Goal: Task Accomplishment & Management: Complete application form

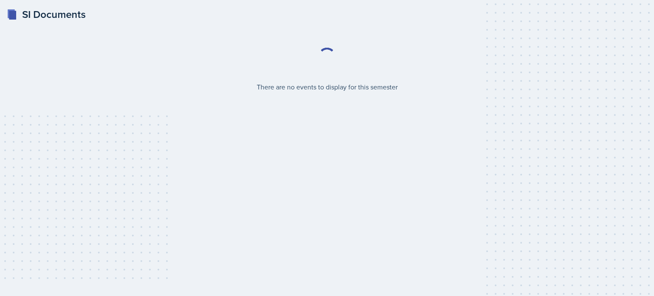
select select "2bed604d-1099-4043-b1bc-2365e8740244"
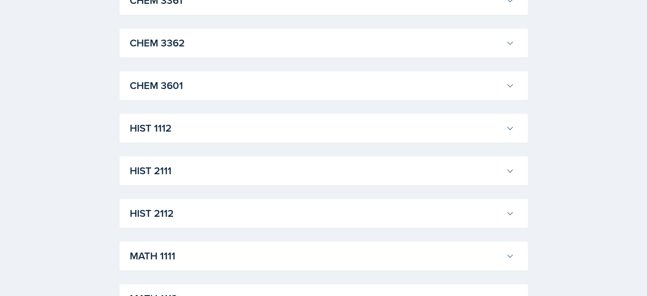
scroll to position [563, 0]
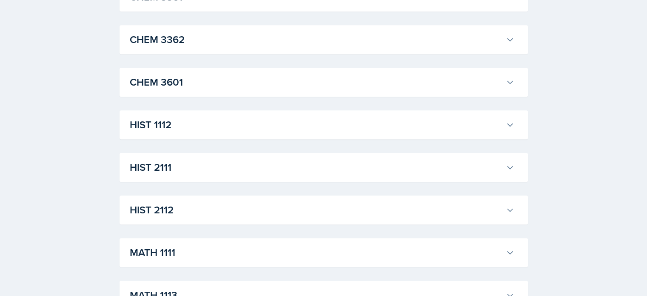
click at [234, 224] on div "HIST 2112 Tanner Deckard Professor: Irene Way Export to Google Calendar Recurri…" at bounding box center [324, 209] width 409 height 29
click at [237, 216] on h3 "HIST 2112" at bounding box center [316, 209] width 373 height 15
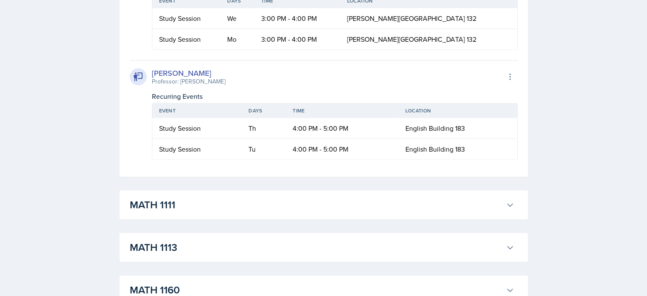
scroll to position [936, 0]
click at [238, 195] on button "MATH 1111" at bounding box center [322, 204] width 388 height 19
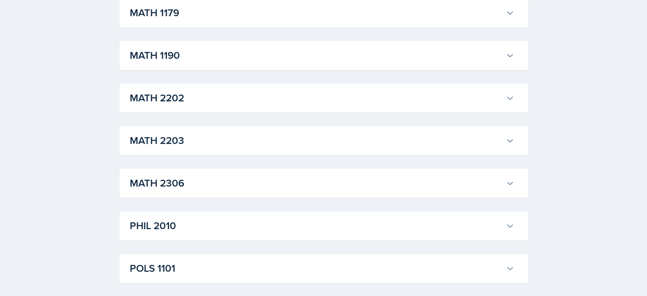
scroll to position [4348, 0]
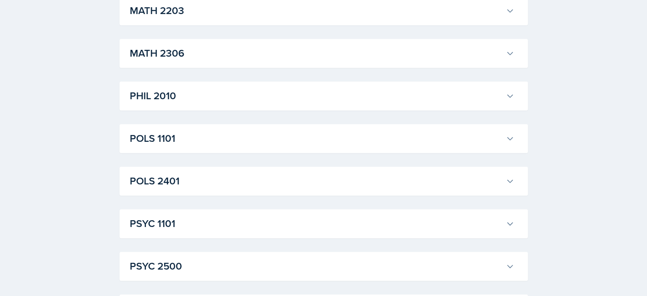
scroll to position [4535, 0]
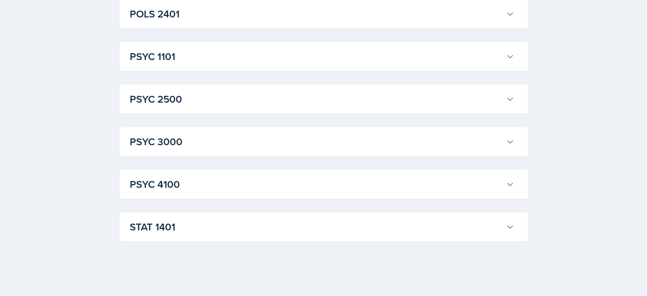
scroll to position [6039, 0]
click at [235, 64] on h3 "PSYC 1101" at bounding box center [316, 56] width 373 height 15
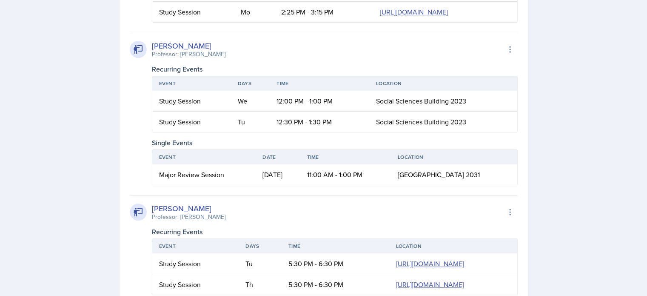
scroll to position [6650, 0]
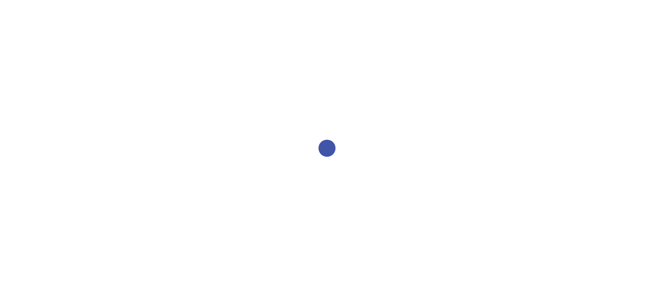
select select "2bed604d-1099-4043-b1bc-2365e8740244"
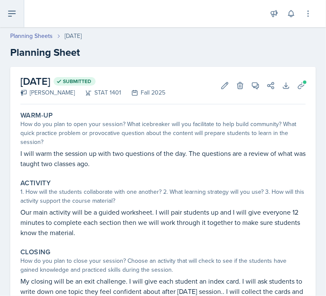
click at [12, 12] on icon at bounding box center [12, 14] width 10 height 10
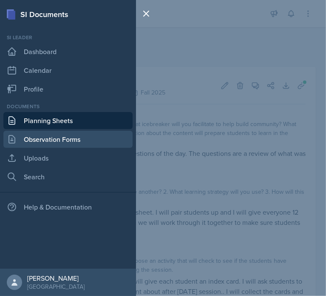
click at [45, 141] on link "Observation Forms" at bounding box center [67, 139] width 129 height 17
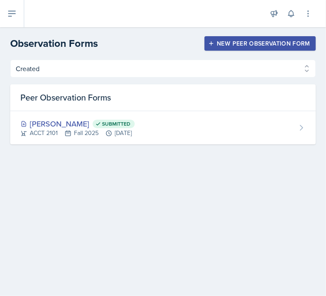
click at [258, 40] on div "New Peer Observation Form" at bounding box center [260, 43] width 100 height 7
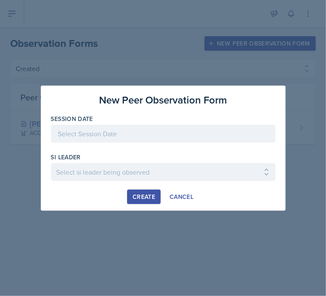
click at [136, 138] on div at bounding box center [163, 134] width 225 height 18
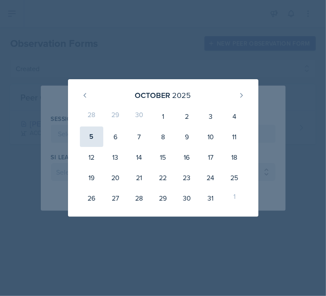
click at [92, 134] on div "5" at bounding box center [92, 136] width 24 height 20
type input "October 5th, 2025"
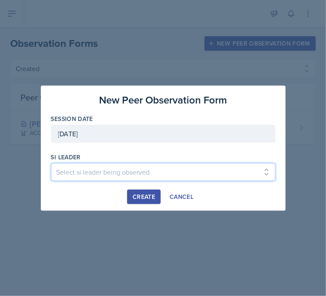
click at [116, 172] on select "Select si leader being observed Rayann Afani / PSYC 2500 / The Phantoms of The …" at bounding box center [163, 172] width 225 height 18
click at [140, 173] on select "Select si leader being observed Rayann Afani / PSYC 2500 / The Phantoms of The …" at bounding box center [163, 172] width 225 height 18
select select "05118c36-c5ec-4ced-a68a-c497eeb98ec7"
click at [51, 163] on select "Select si leader being observed Rayann Afani / PSYC 2500 / The Phantoms of The …" at bounding box center [163, 172] width 225 height 18
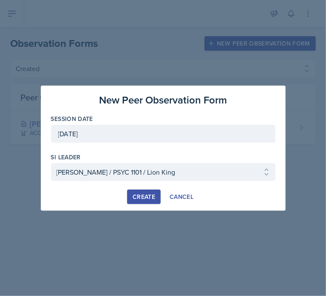
click at [146, 196] on div "Create" at bounding box center [144, 196] width 23 height 7
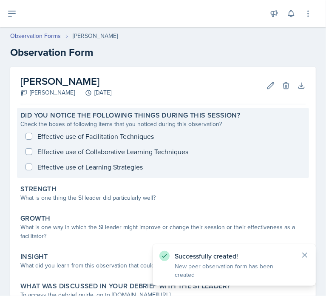
click at [100, 135] on div "Effective use of Facilitation Techniques Effective use of Collaborative Learnin…" at bounding box center [163, 152] width 286 height 46
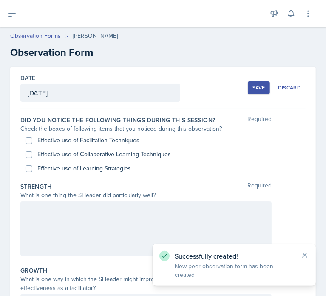
click at [83, 143] on label "Effective use of Facilitation Techniques" at bounding box center [88, 140] width 102 height 9
click at [32, 143] on input "Effective use of Facilitation Techniques" at bounding box center [29, 140] width 7 height 7
checkbox input "true"
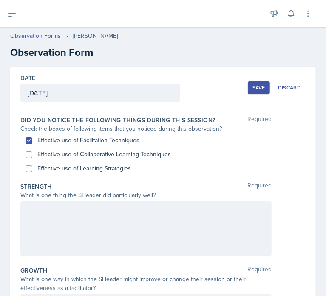
click at [89, 155] on label "Effective use of Collaborative Learning Techniques" at bounding box center [104, 154] width 134 height 9
click at [32, 155] on input "Effective use of Collaborative Learning Techniques" at bounding box center [29, 154] width 7 height 7
checkbox input "true"
click at [94, 167] on label "Effective use of Learning Strategies" at bounding box center [84, 168] width 94 height 9
click at [32, 167] on input "Effective use of Learning Strategies" at bounding box center [29, 168] width 7 height 7
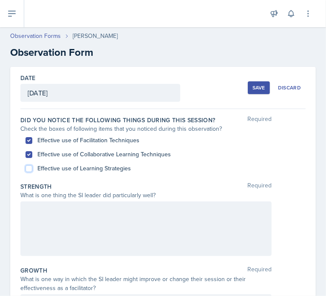
checkbox input "true"
click at [107, 228] on div at bounding box center [145, 228] width 251 height 54
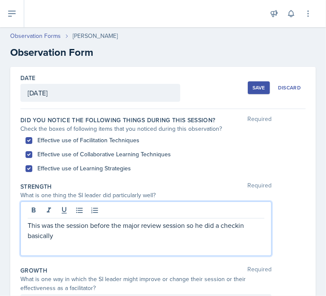
click at [239, 226] on p "This was the session before the major review session so he did a checkin basica…" at bounding box center [146, 230] width 237 height 20
click at [223, 231] on p "This was the session before the major review session so he did a check in basic…" at bounding box center [146, 230] width 237 height 20
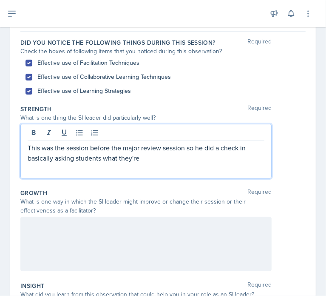
scroll to position [78, 0]
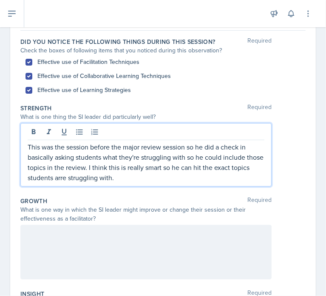
click at [83, 178] on p "This was the session before the major review session so he did a check in basic…" at bounding box center [146, 162] width 237 height 41
click at [94, 241] on div at bounding box center [145, 252] width 251 height 54
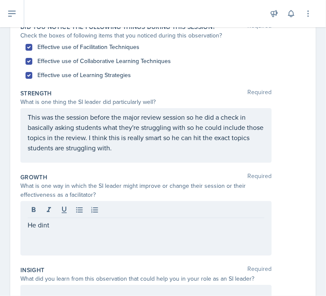
click at [65, 60] on label "Effective use of Collaborative Learning Techniques" at bounding box center [104, 61] width 134 height 9
click at [32, 60] on input "Effective use of Collaborative Learning Techniques" at bounding box center [29, 61] width 7 height 7
checkbox input "false"
click at [80, 215] on div "He dint" at bounding box center [145, 228] width 251 height 54
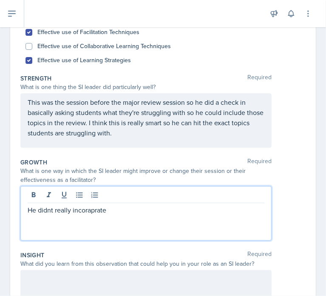
click at [94, 207] on p "He didnt really incoraprate" at bounding box center [146, 210] width 237 height 10
click at [94, 208] on p "He didnt really incoraprate" at bounding box center [146, 210] width 237 height 10
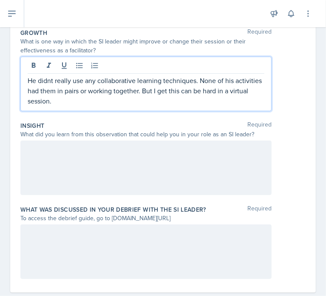
click at [88, 180] on div at bounding box center [145, 167] width 251 height 54
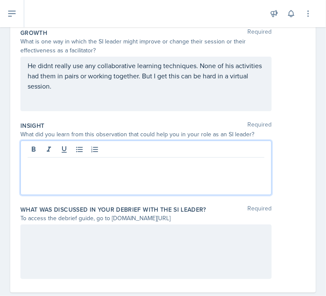
scroll to position [252, 0]
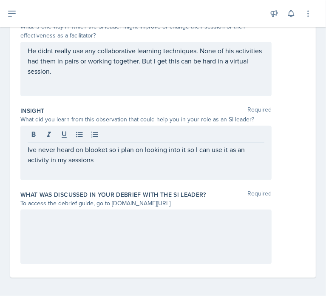
click at [113, 224] on div at bounding box center [145, 236] width 251 height 54
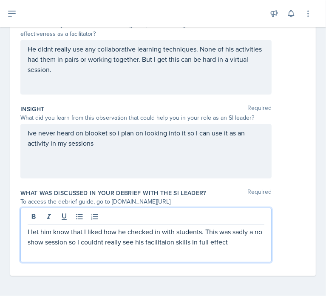
click at [173, 240] on p "I let him know that I liked how he checked in with students. This was sadly a n…" at bounding box center [146, 236] width 237 height 20
click at [147, 240] on p "I let him know that I liked how he checked in with students. This was sadly a n…" at bounding box center [146, 236] width 237 height 20
click at [112, 241] on p "I let him know that I liked how he checked in with students. This was sadly a n…" at bounding box center [146, 236] width 237 height 20
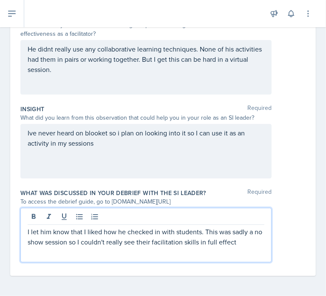
click at [30, 130] on div "Ive never heard on blooket so i plan on looking into it so I can use it as an a…" at bounding box center [145, 151] width 251 height 54
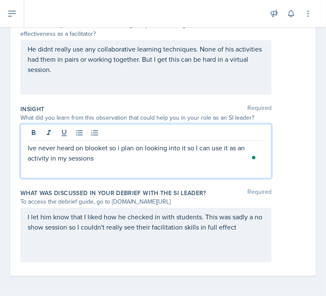
click at [31, 146] on p "Ive never heard on blooket so i plan on looking into it so I can use it as an a…" at bounding box center [146, 153] width 237 height 20
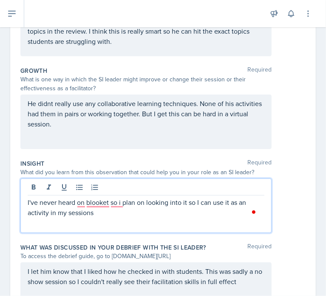
click at [51, 102] on p "He didnt really use any collaborative learning techniques. None of his activiti…" at bounding box center [146, 113] width 237 height 31
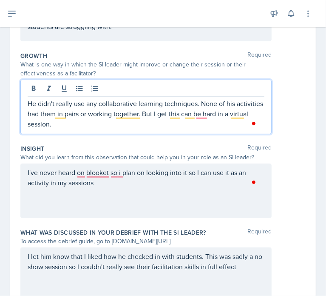
click at [29, 101] on p "He didn't really use any collaborative learning techniques. None of his activit…" at bounding box center [146, 113] width 237 height 31
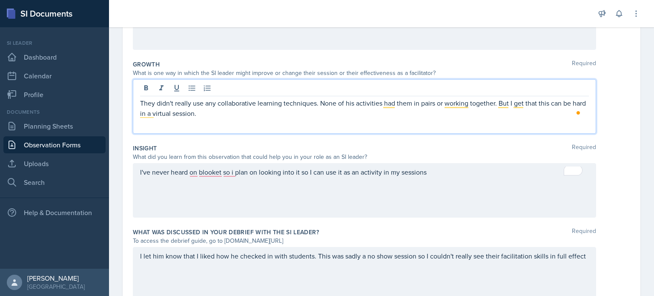
scroll to position [245, 0]
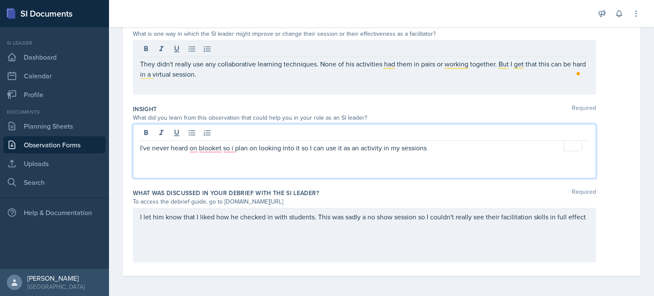
click at [214, 131] on div "I've never heard on blooket so i plan on looking into it so I can use it as an …" at bounding box center [364, 151] width 463 height 54
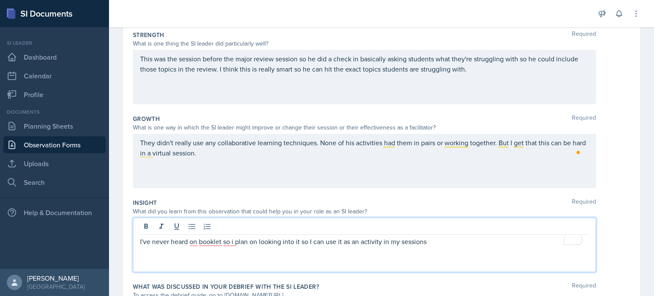
scroll to position [151, 0]
